Goal: Entertainment & Leisure: Consume media (video, audio)

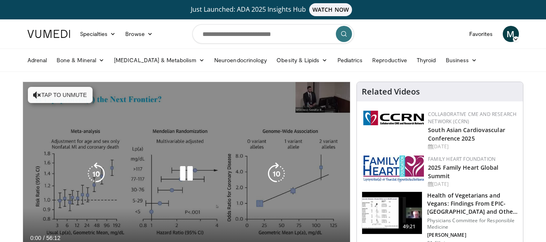
click at [48, 95] on button "Tap to unmute" at bounding box center [60, 95] width 65 height 16
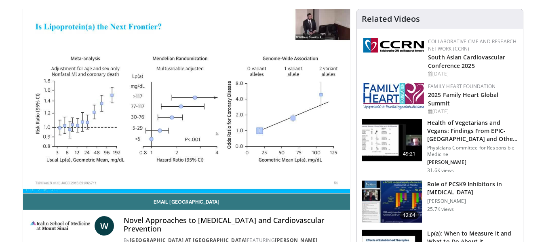
scroll to position [66, 0]
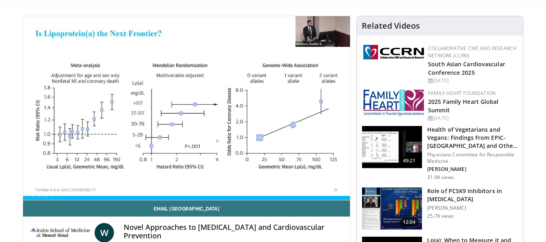
click at [530, 0] on div at bounding box center [273, 0] width 546 height 0
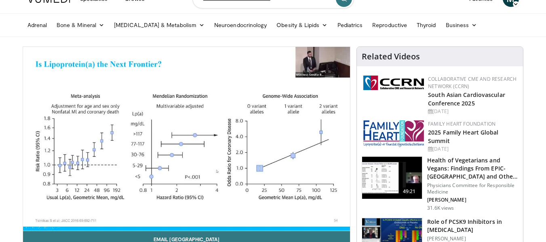
scroll to position [40, 0]
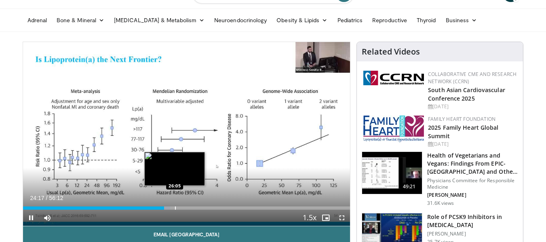
click at [175, 207] on div "Progress Bar" at bounding box center [175, 207] width 1 height 3
click at [181, 209] on div "Progress Bar" at bounding box center [181, 207] width 1 height 3
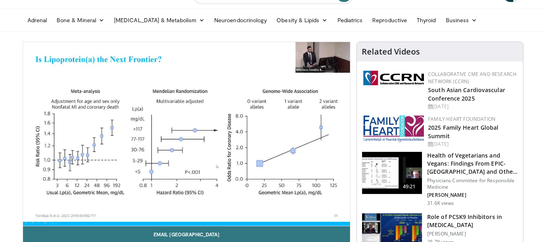
click at [197, 208] on div "10 seconds Tap to unmute" at bounding box center [186, 134] width 327 height 184
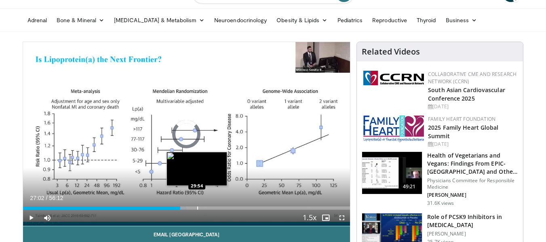
click at [197, 208] on div "Progress Bar" at bounding box center [197, 207] width 1 height 3
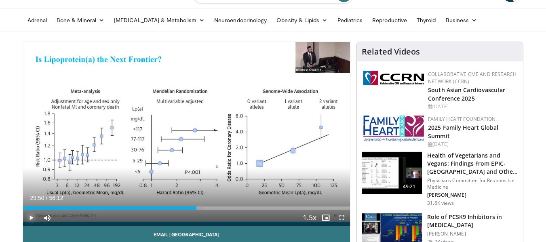
click at [29, 217] on span "Video Player" at bounding box center [31, 218] width 16 height 16
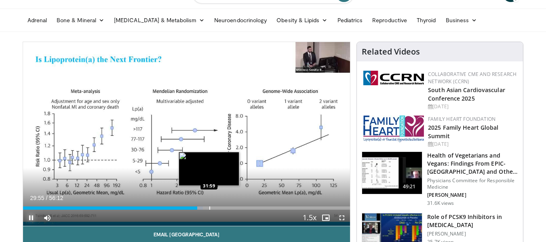
click at [209, 207] on div "Progress Bar" at bounding box center [209, 207] width 1 height 3
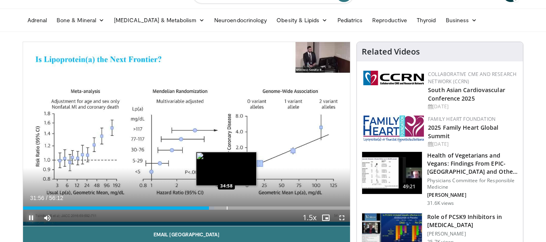
click at [227, 207] on div "Progress Bar" at bounding box center [227, 207] width 1 height 3
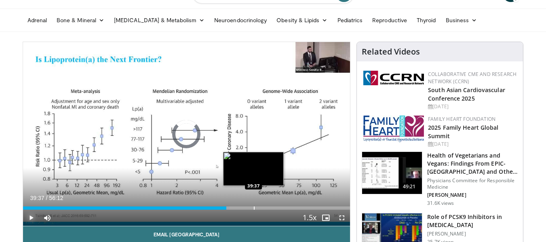
click at [253, 206] on div "Loaded : 63.17% 39:37 39:37" at bounding box center [186, 206] width 327 height 8
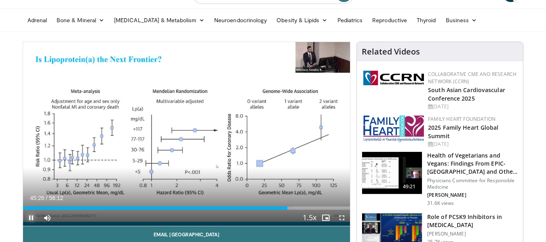
click at [30, 217] on span "Video Player" at bounding box center [31, 218] width 16 height 16
